Goal: Task Accomplishment & Management: Manage account settings

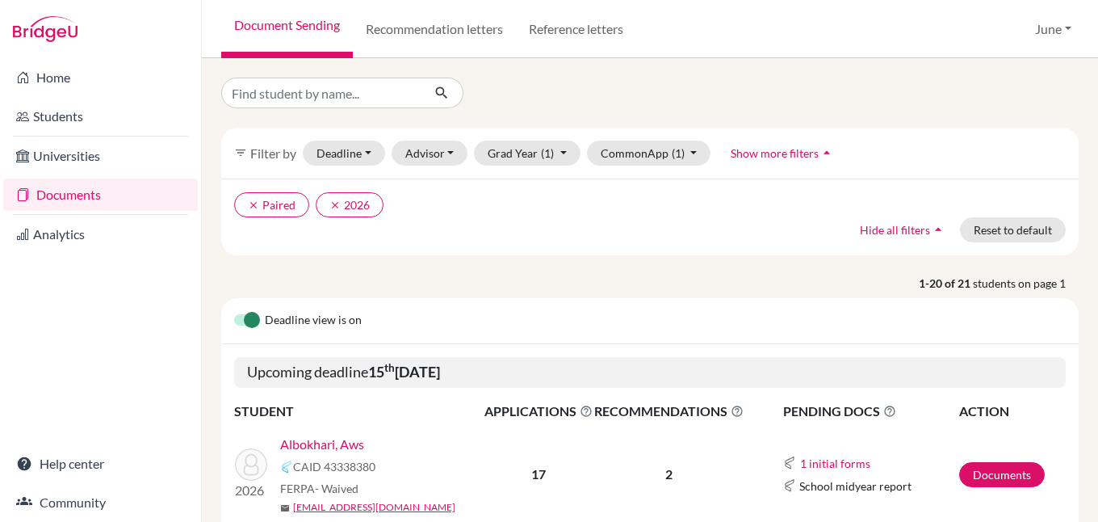
scroll to position [242, 0]
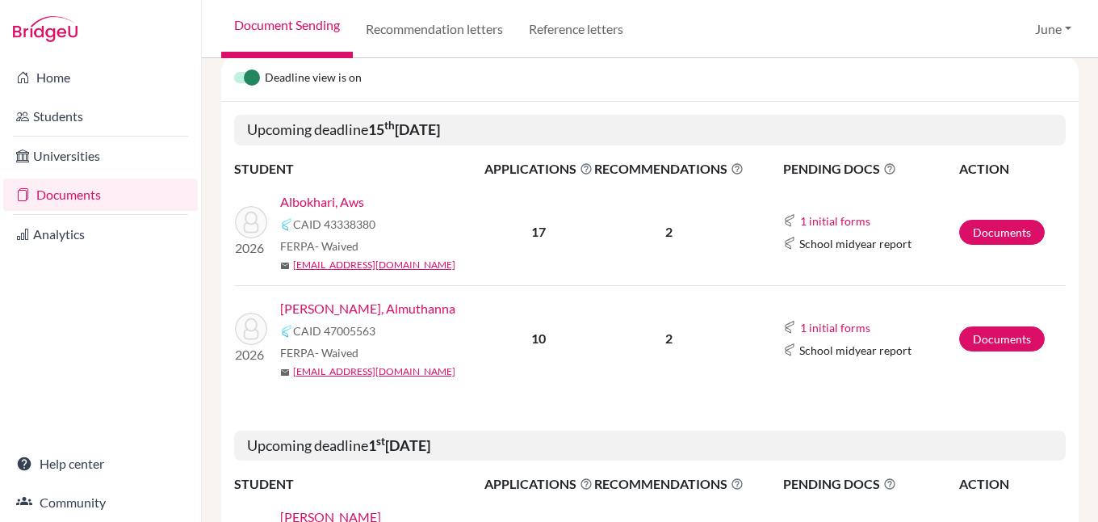
click at [322, 200] on link "Albokhari, Aws" at bounding box center [322, 201] width 84 height 19
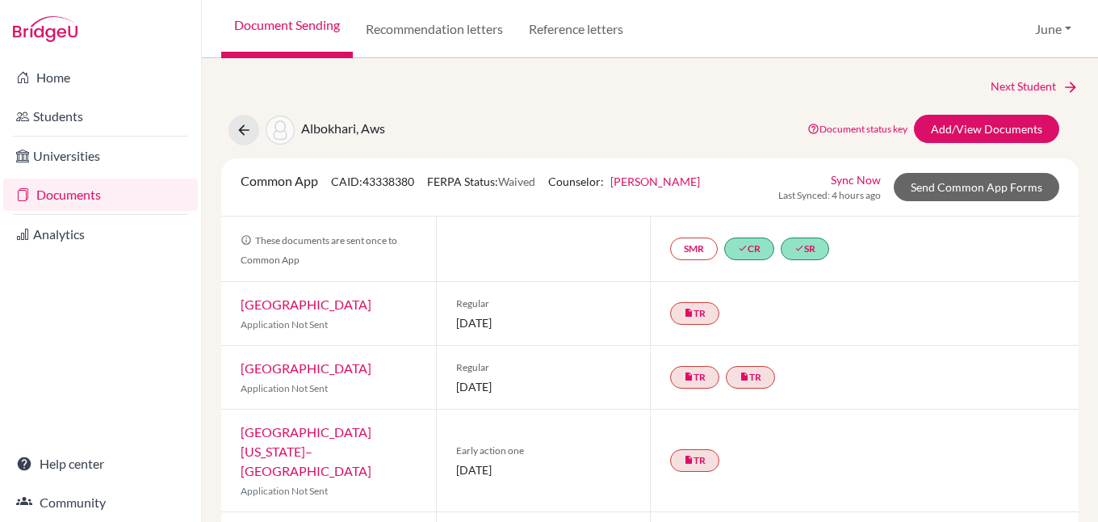
click at [65, 196] on link "Documents" at bounding box center [100, 194] width 195 height 32
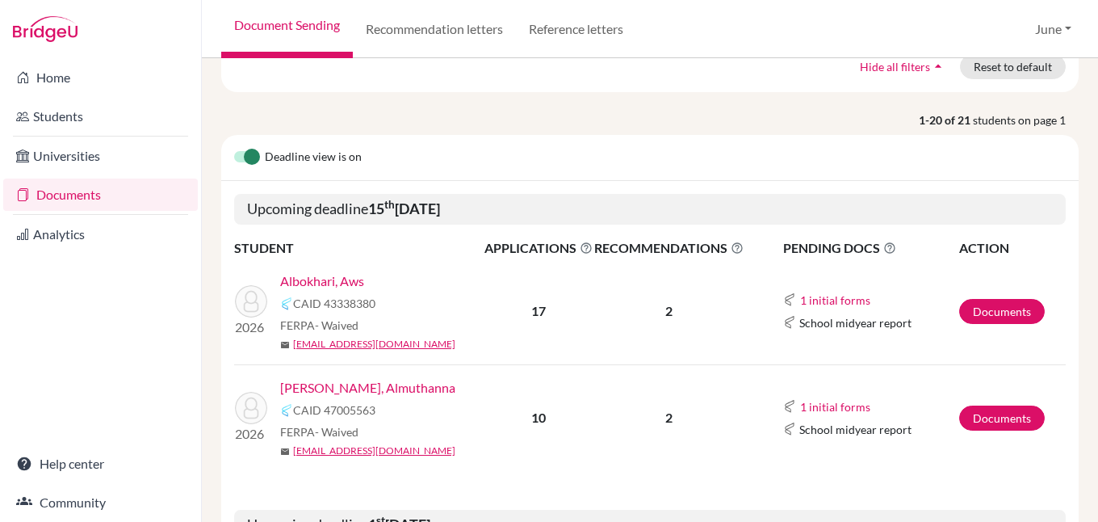
scroll to position [242, 0]
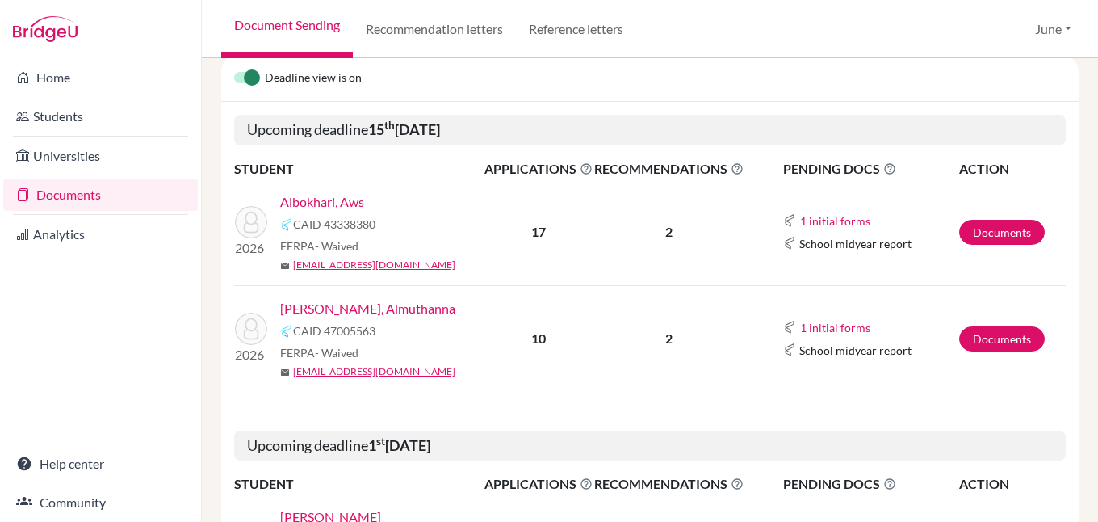
click at [346, 306] on link "Alshibani, Almuthanna" at bounding box center [367, 308] width 175 height 19
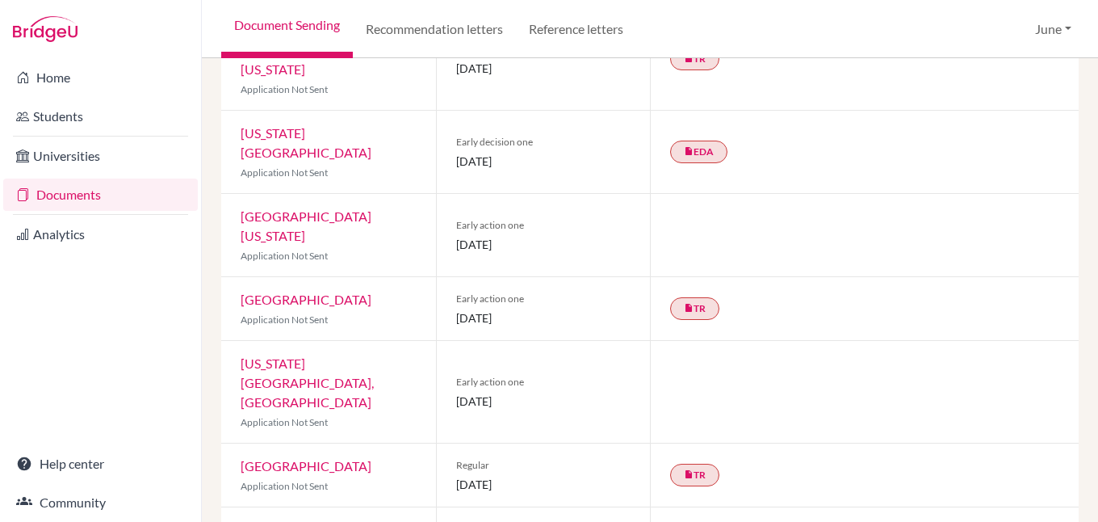
scroll to position [514, 0]
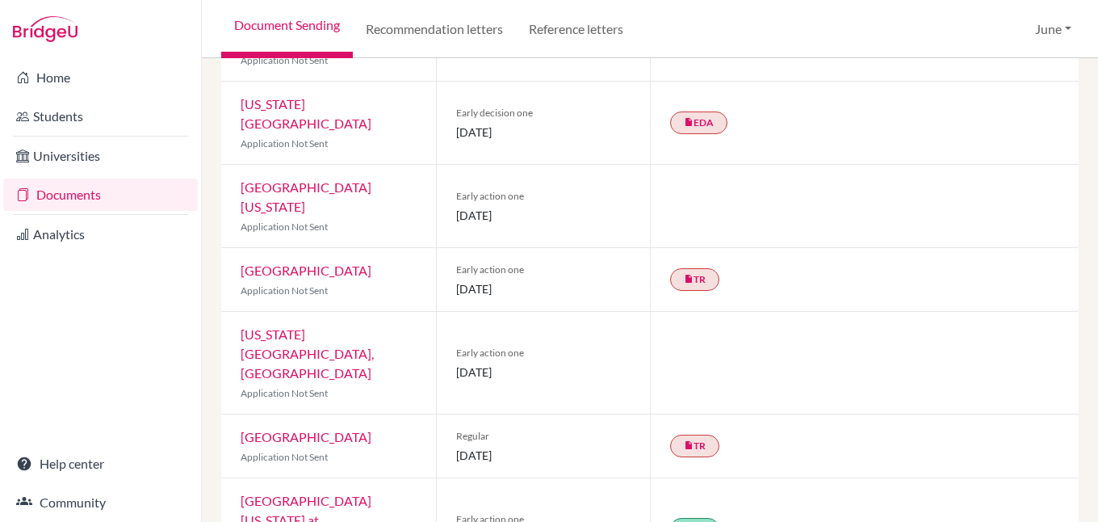
click at [71, 197] on link "Documents" at bounding box center [100, 194] width 195 height 32
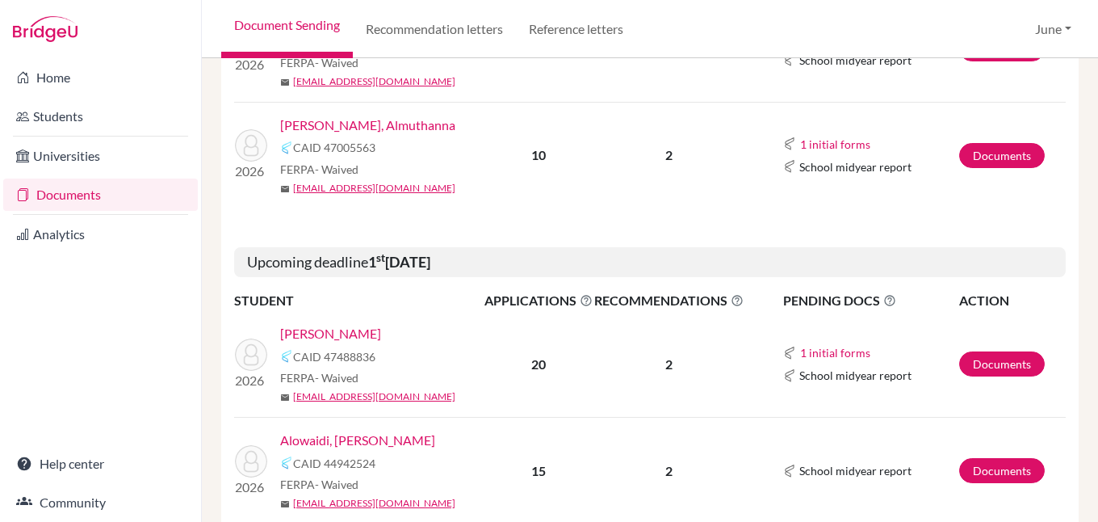
scroll to position [484, 0]
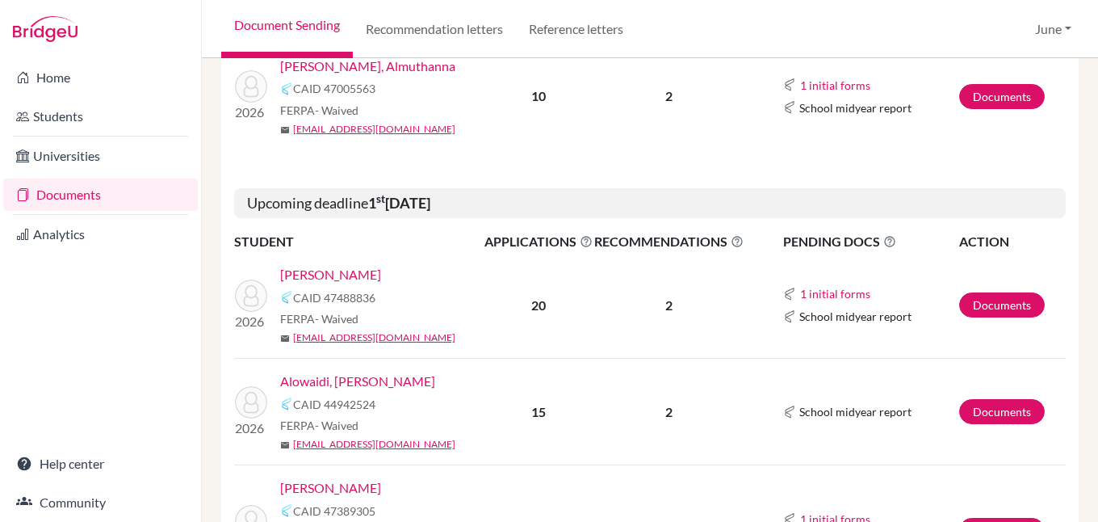
click at [352, 274] on link "[PERSON_NAME]" at bounding box center [330, 274] width 101 height 19
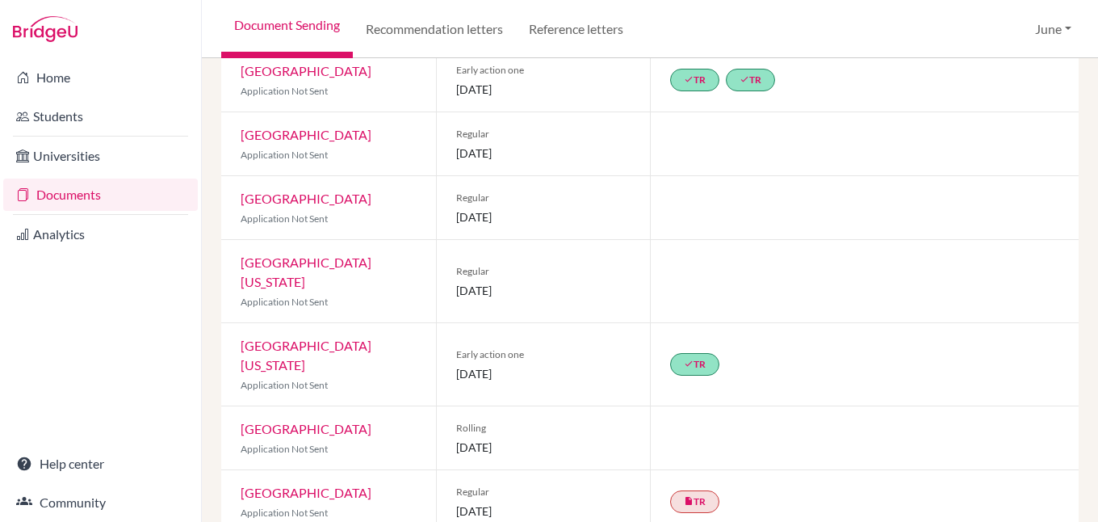
scroll to position [1132, 0]
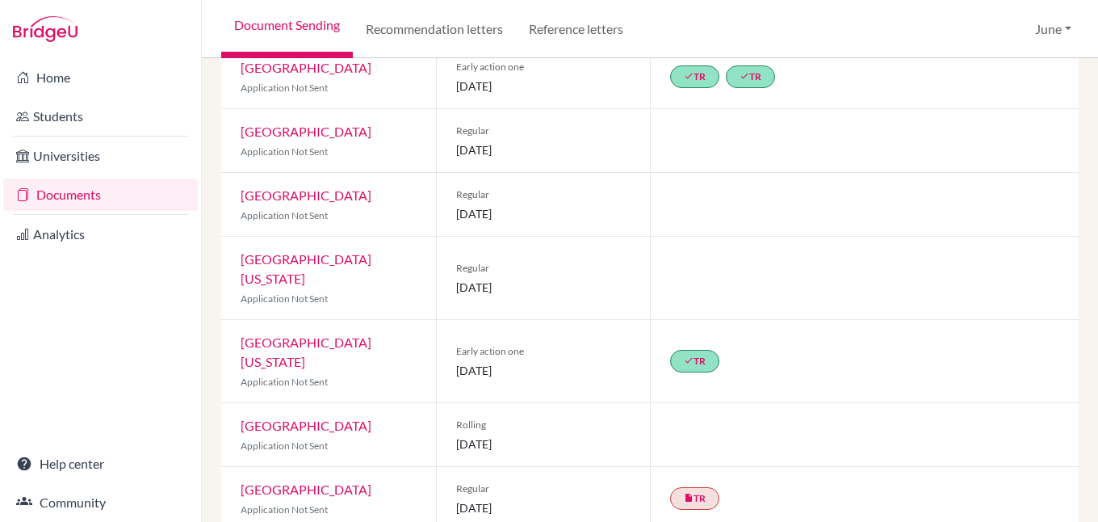
click at [59, 191] on link "Documents" at bounding box center [100, 194] width 195 height 32
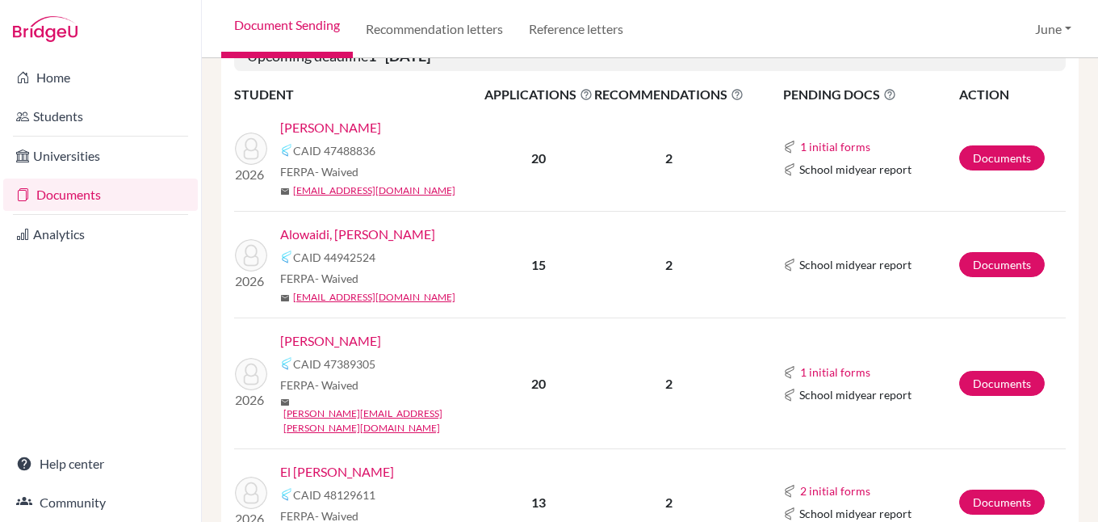
scroll to position [646, 0]
